Goal: Complete application form

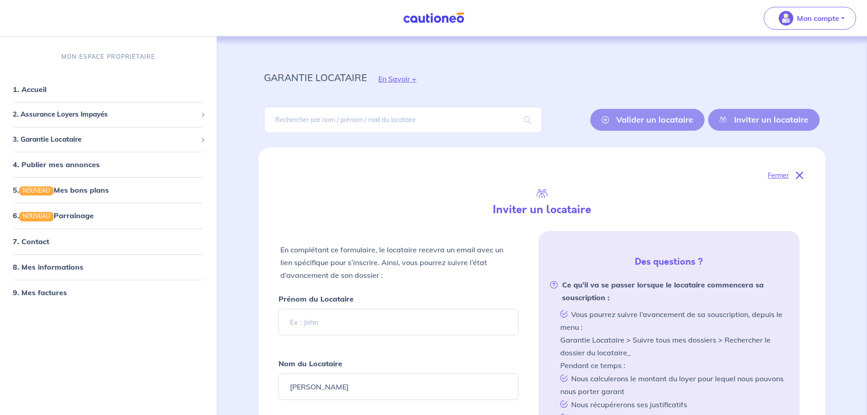
select select "FR"
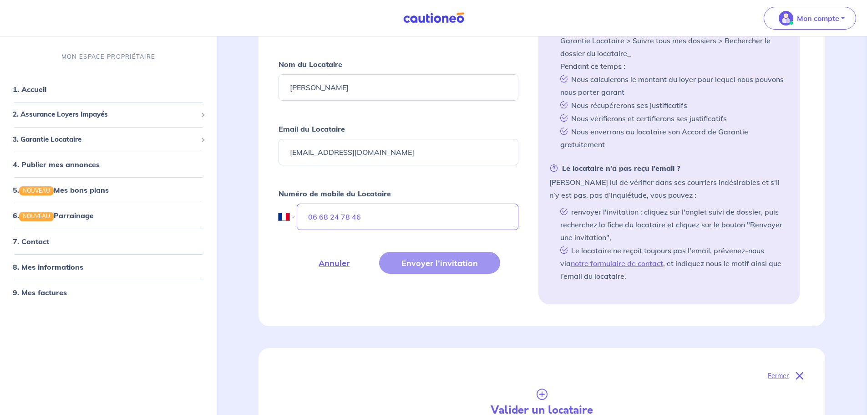
type input "06 68 24 78 46"
click at [444, 263] on div "Annuler Envoyer l’invitation" at bounding box center [398, 263] width 239 height 22
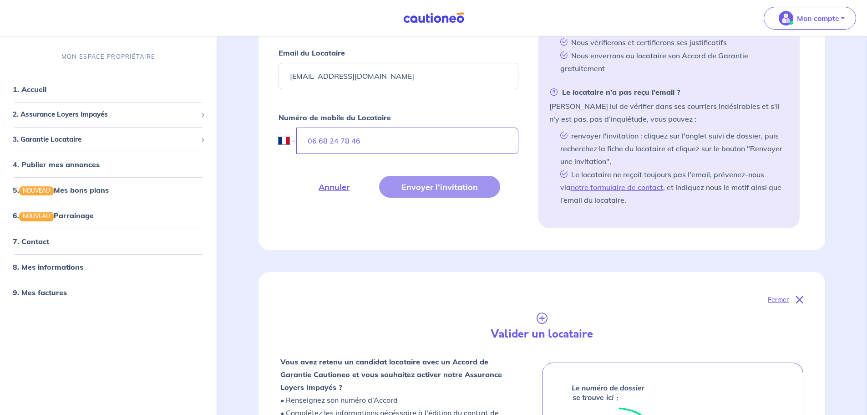
scroll to position [379, 0]
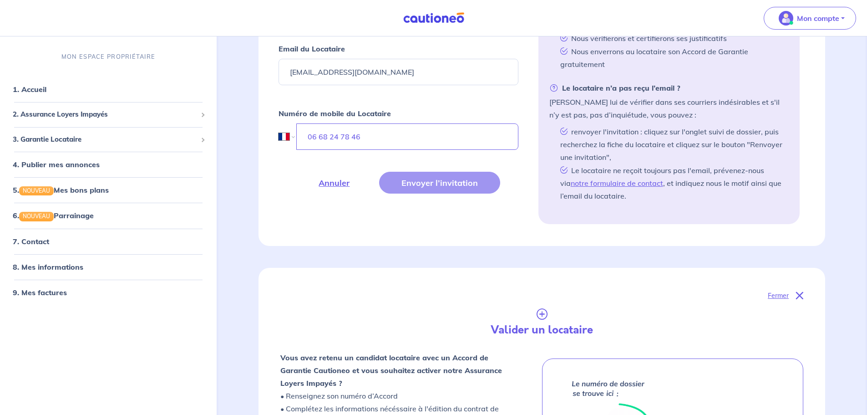
click at [445, 185] on div "Annuler Envoyer l’invitation" at bounding box center [398, 183] width 239 height 22
click at [432, 219] on div "En complétant ce formulaire, le locataire recevra un email avec un lien spécifi…" at bounding box center [541, 38] width 523 height 372
click at [432, 180] on div "Annuler Envoyer l’invitation" at bounding box center [398, 183] width 239 height 22
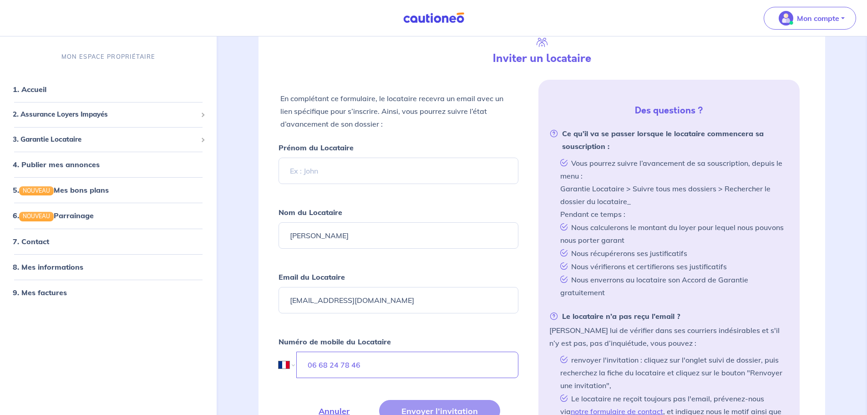
scroll to position [152, 0]
click at [295, 234] on input "[PERSON_NAME]" at bounding box center [398, 235] width 239 height 26
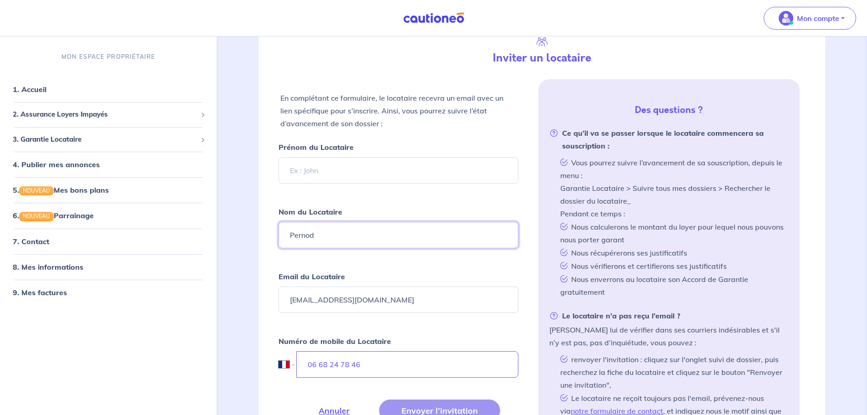
type input "Pernod"
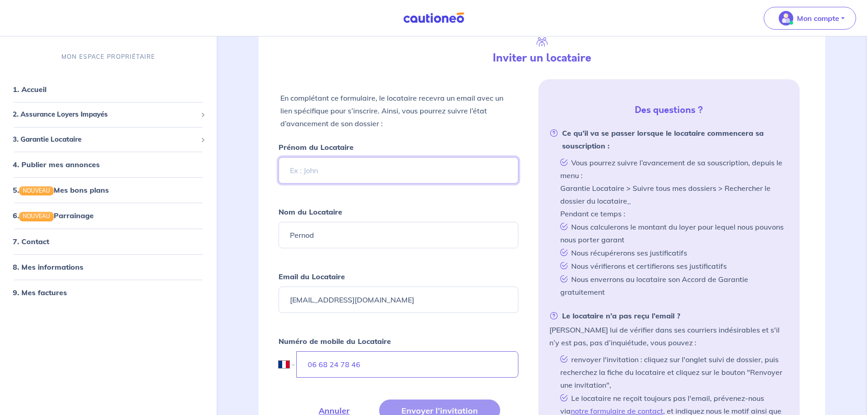
click at [329, 182] on input "Prénom du Locataire" at bounding box center [398, 170] width 239 height 26
paste input "Théo"
type input "Théo"
click at [416, 139] on div "En complétant ce formulaire, le locataire recevra un email avec un lien spécifi…" at bounding box center [409, 263] width 261 height 359
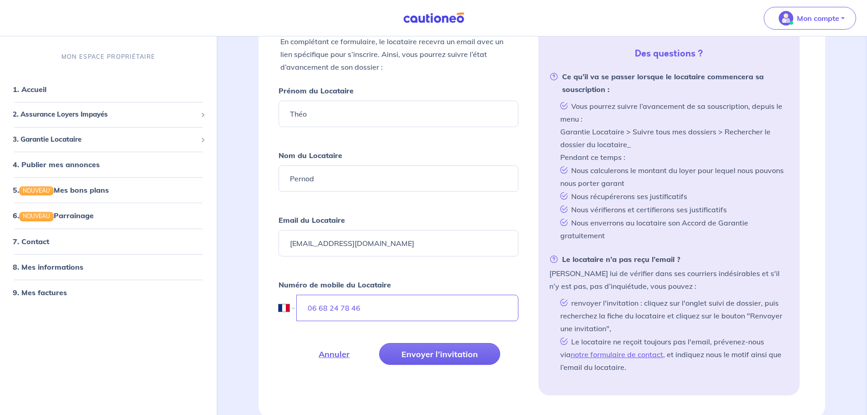
scroll to position [228, 0]
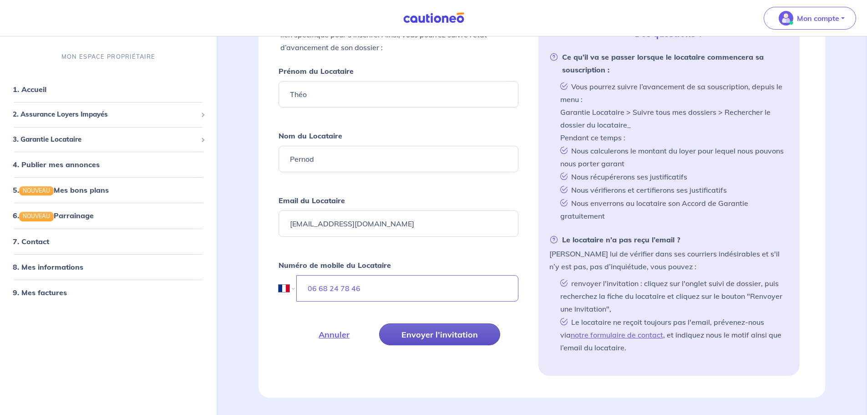
click at [470, 341] on button "Envoyer l’invitation" at bounding box center [439, 334] width 121 height 22
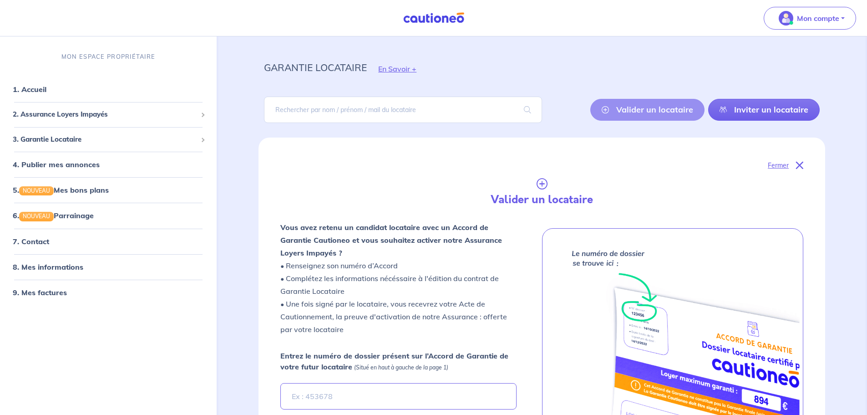
scroll to position [0, 0]
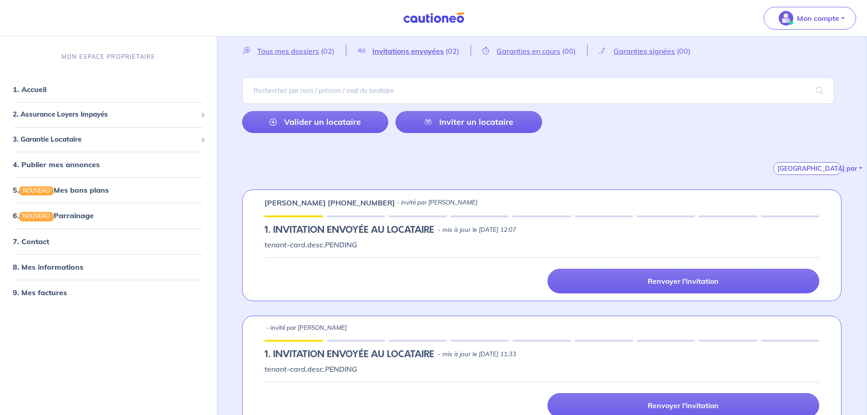
scroll to position [51, 0]
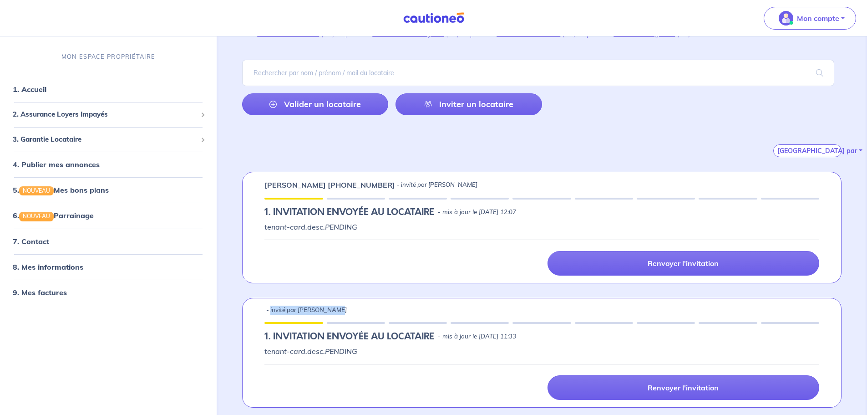
drag, startPoint x: 271, startPoint y: 308, endPoint x: 375, endPoint y: 314, distance: 104.4
click at [368, 312] on div "- invité par [PERSON_NAME]" at bounding box center [541, 309] width 555 height 9
click at [380, 314] on div "- invité par [PERSON_NAME]" at bounding box center [541, 309] width 555 height 9
click at [354, 302] on div "- invité par [PERSON_NAME] 1.︎ INVITATION ENVOYÉE AU LOCATAIRE - mis à jour le …" at bounding box center [542, 353] width 600 height 110
